Goal: Task Accomplishment & Management: Manage account settings

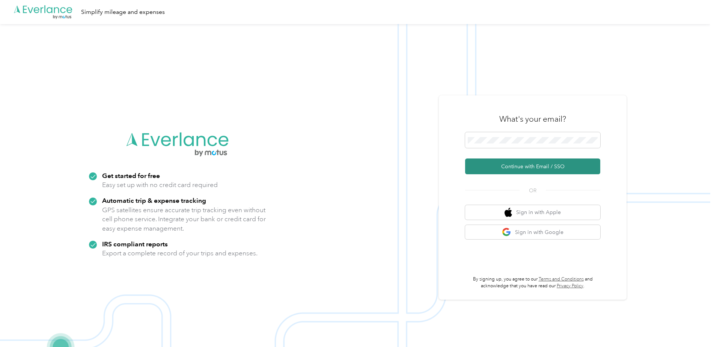
click at [550, 165] on button "Continue with Email / SSO" at bounding box center [532, 166] width 135 height 16
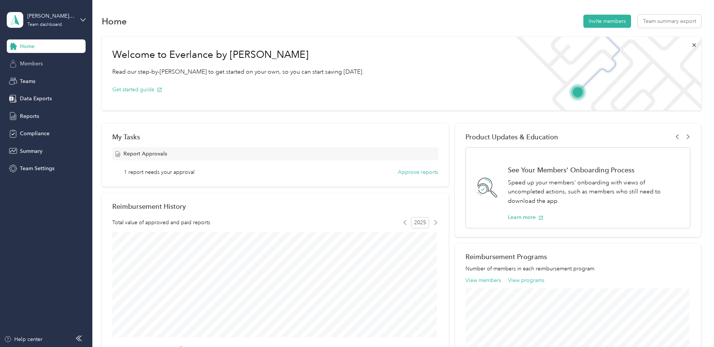
click at [41, 62] on span "Members" at bounding box center [31, 64] width 23 height 8
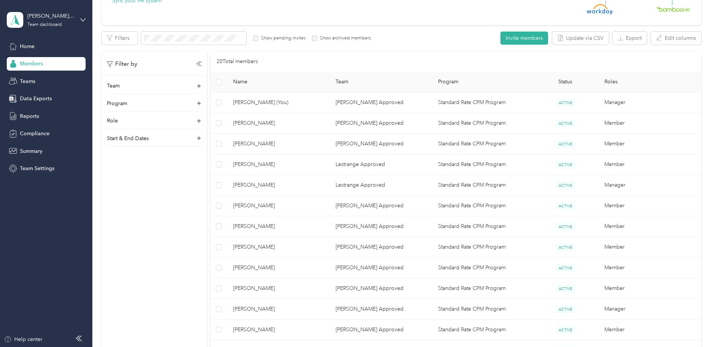
scroll to position [38, 0]
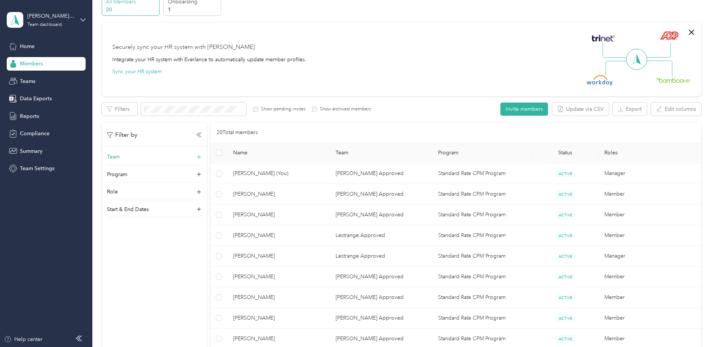
click at [163, 157] on div "Team" at bounding box center [154, 159] width 95 height 12
click at [25, 114] on span "Reports" at bounding box center [29, 116] width 19 height 8
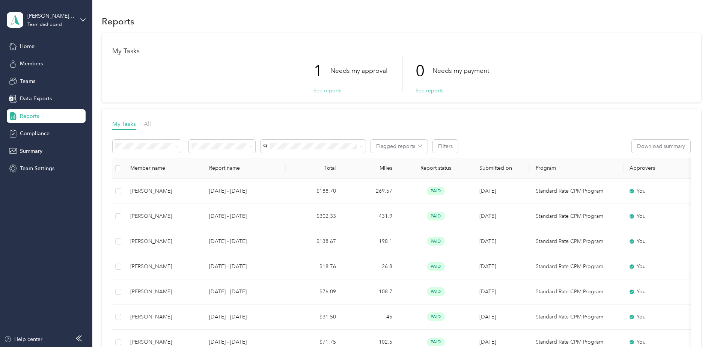
click at [329, 92] on button "See reports" at bounding box center [328, 91] width 28 height 8
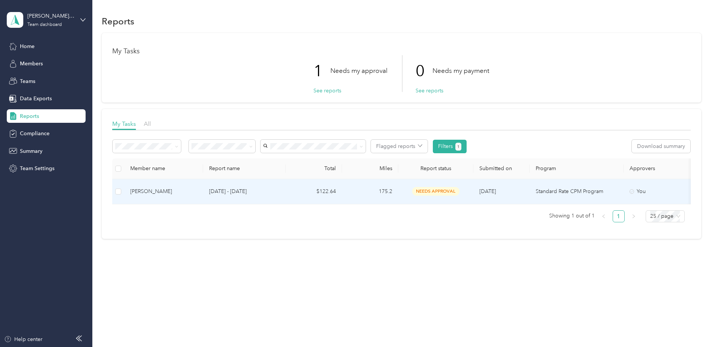
click at [444, 188] on span "needs approval" at bounding box center [435, 191] width 47 height 9
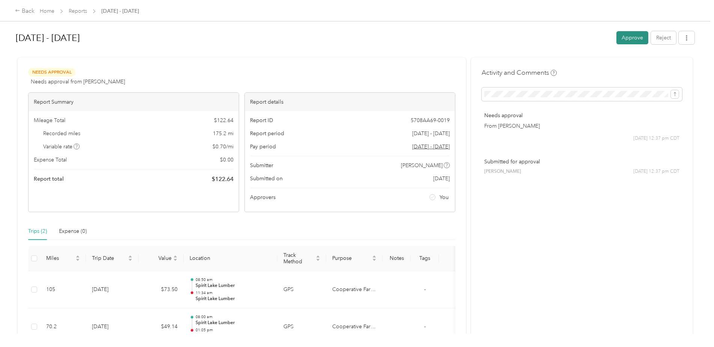
click at [633, 40] on button "Approve" at bounding box center [633, 37] width 32 height 13
